Goal: Task Accomplishment & Management: Manage account settings

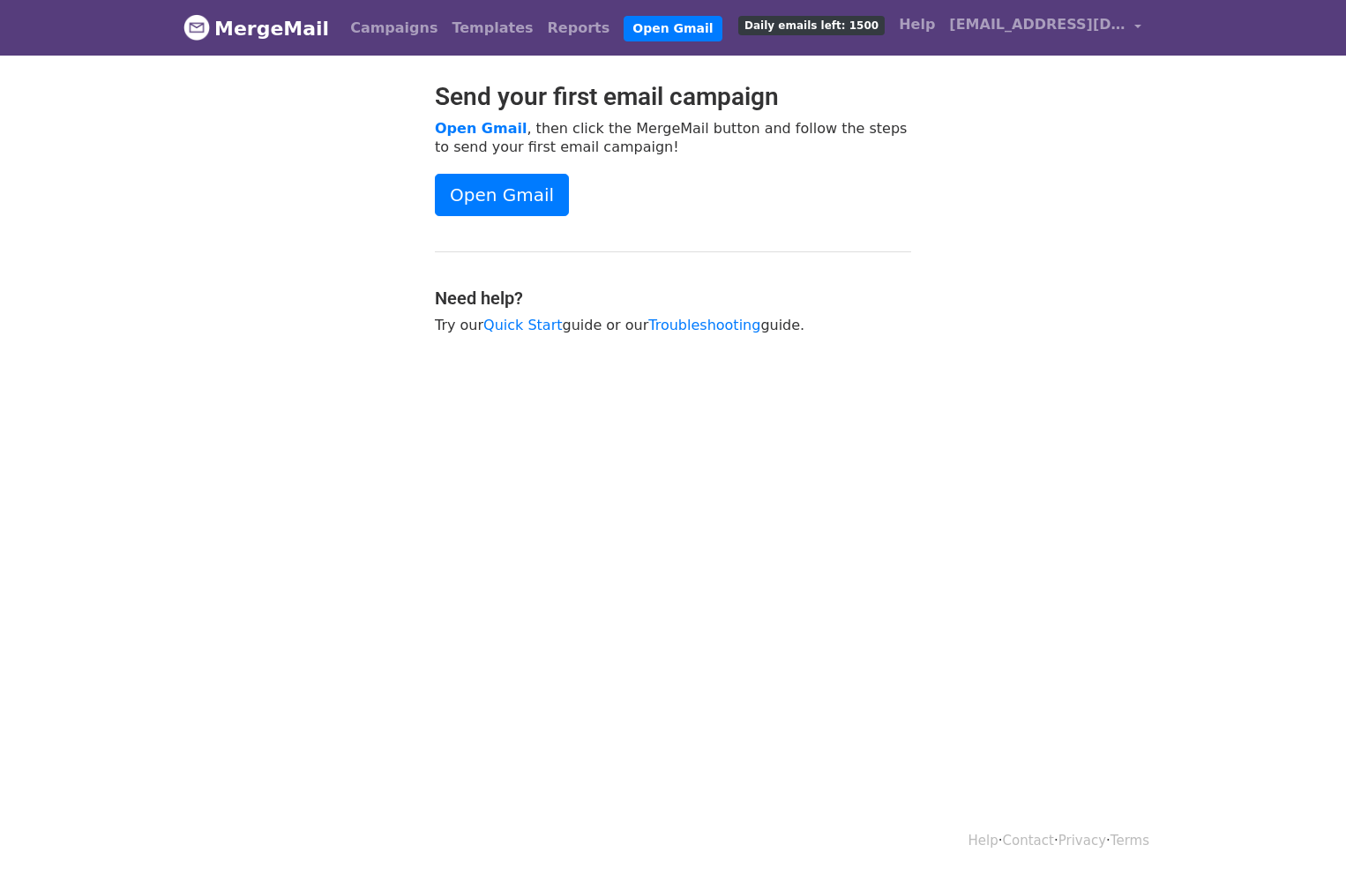
click at [756, 198] on div "Open Gmail" at bounding box center [673, 195] width 476 height 42
click at [624, 27] on link "Open Gmail" at bounding box center [673, 29] width 98 height 26
click at [251, 24] on link "MergeMail" at bounding box center [257, 28] width 146 height 37
click at [238, 24] on link "MergeMail" at bounding box center [257, 28] width 146 height 37
click at [453, 33] on link "Templates" at bounding box center [492, 28] width 95 height 35
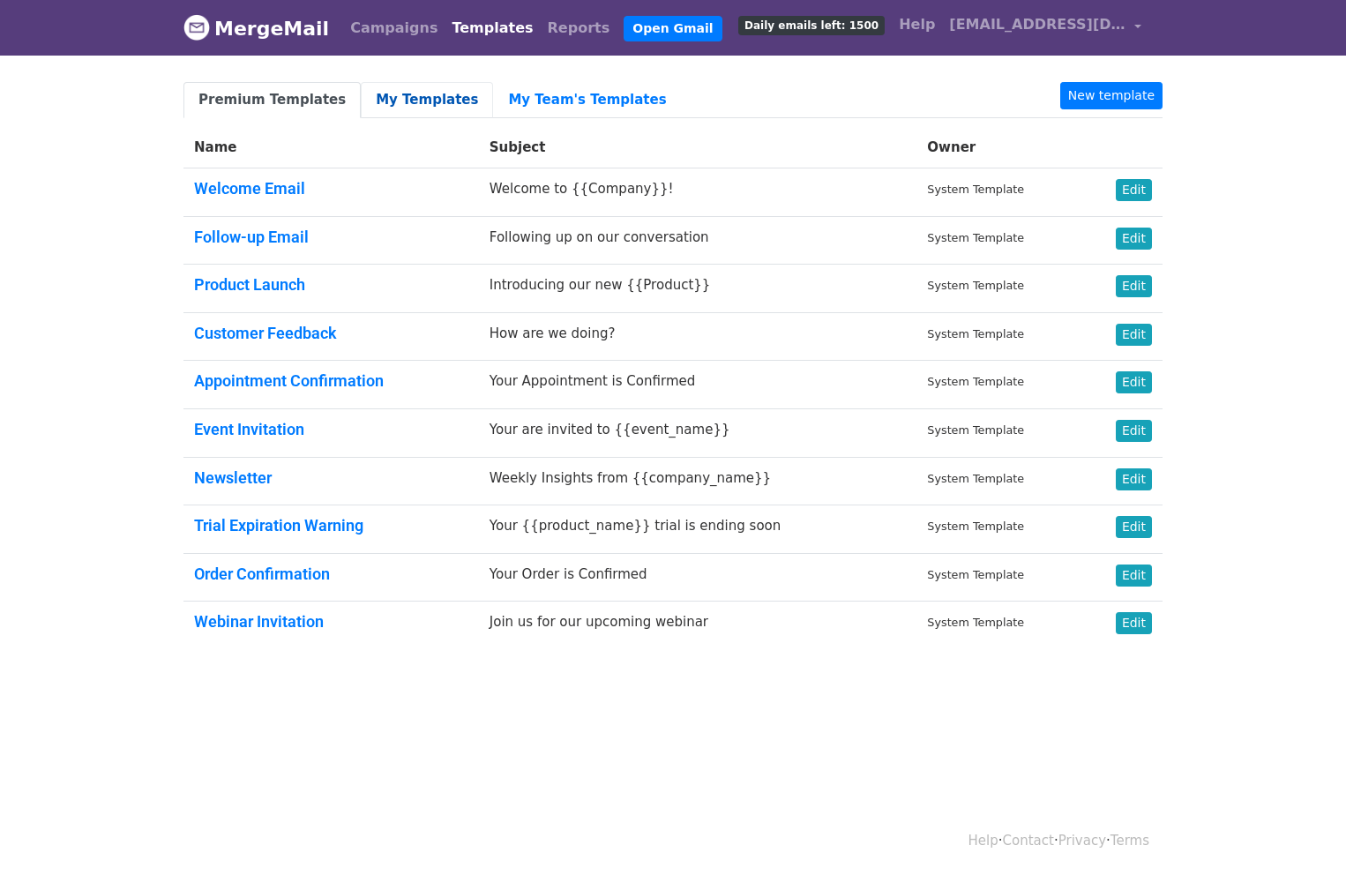
click at [411, 92] on link "My Templates" at bounding box center [427, 100] width 132 height 36
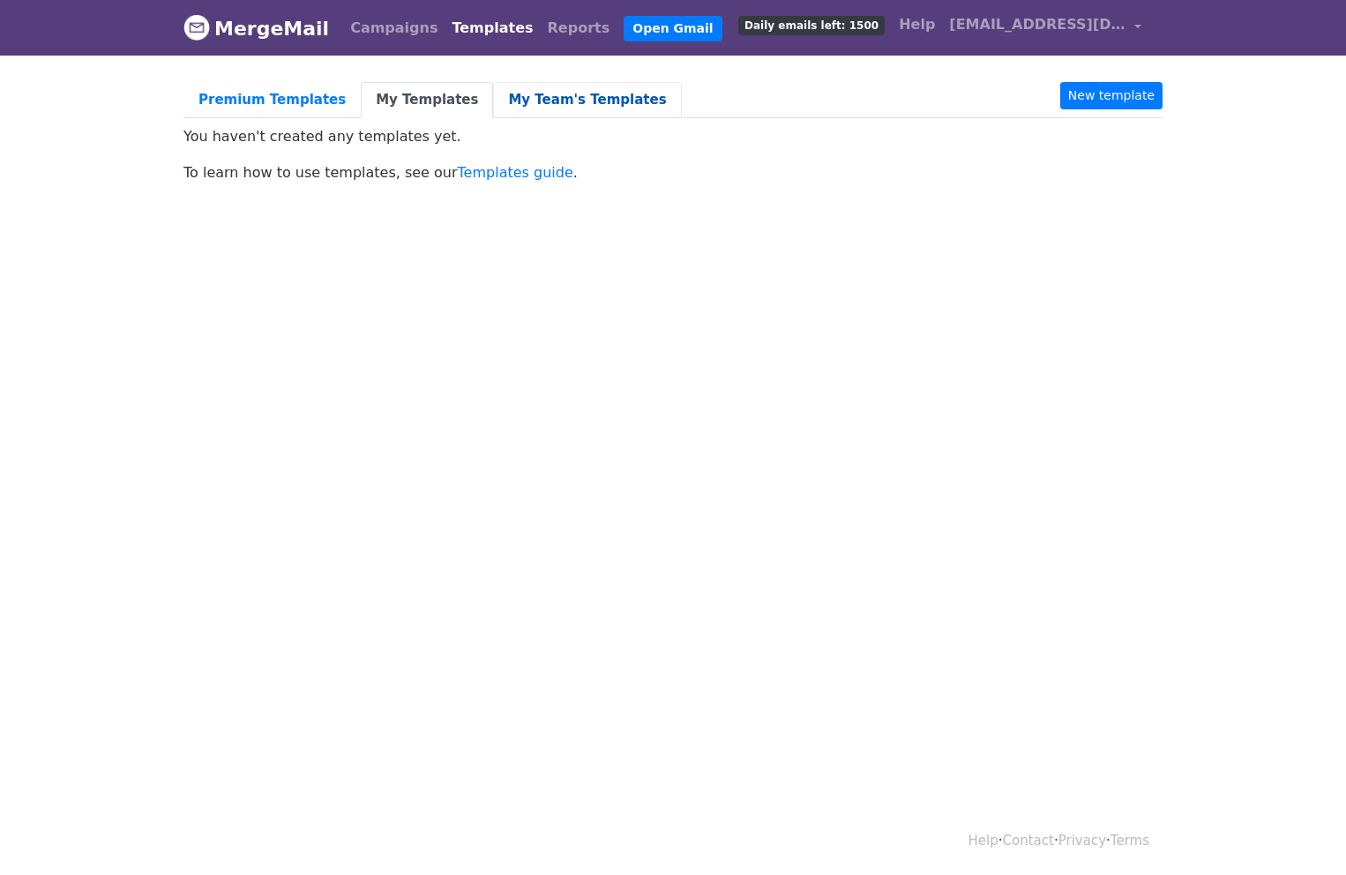
click at [546, 99] on link "My Team's Templates" at bounding box center [587, 100] width 188 height 36
click at [541, 30] on link "Reports" at bounding box center [579, 28] width 77 height 35
click at [1023, 16] on span "[EMAIL_ADDRESS][DOMAIN_NAME]" at bounding box center [1037, 24] width 176 height 21
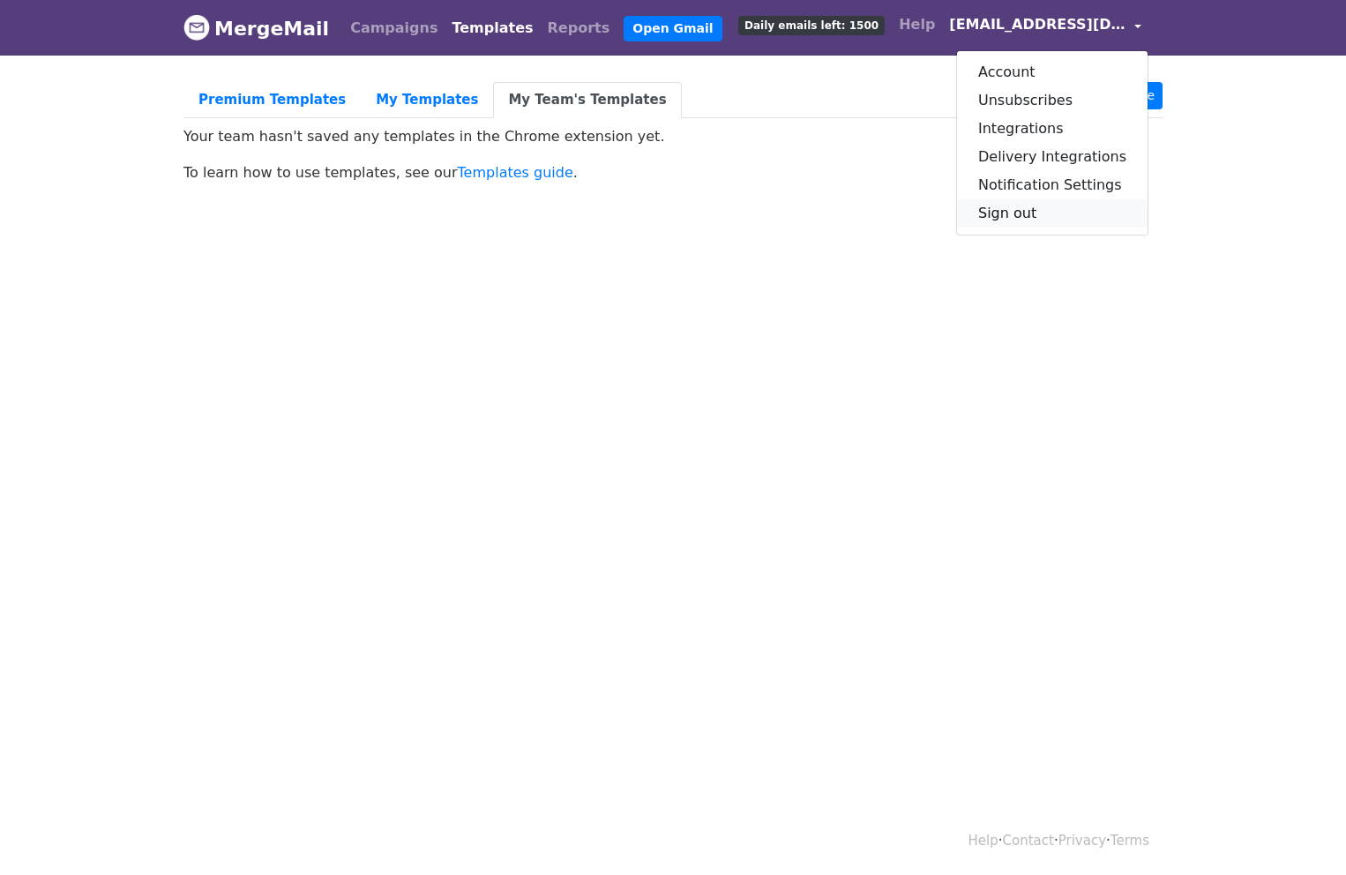
click at [1024, 210] on link "Sign out" at bounding box center [1052, 213] width 191 height 28
